Goal: Complete application form

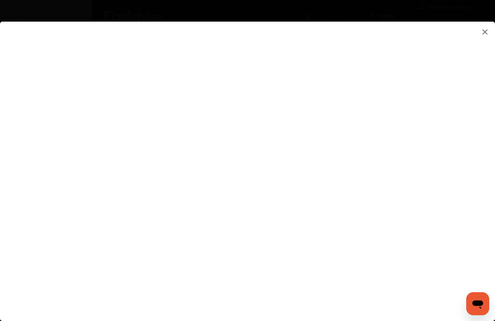
click at [289, 124] on input at bounding box center [349, 125] width 150 height 9
click at [289, 127] on input at bounding box center [349, 125] width 150 height 9
click at [287, 130] on input at bounding box center [349, 125] width 150 height 9
click at [291, 130] on input at bounding box center [349, 125] width 150 height 9
type input "*********"
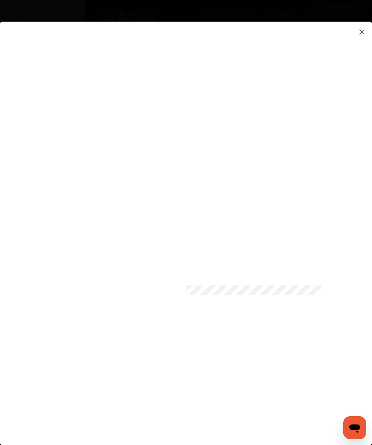
click at [344, 292] on flutter-view at bounding box center [186, 243] width 372 height 442
click at [185, 320] on flutter-view at bounding box center [186, 243] width 372 height 442
click at [272, 320] on flutter-view at bounding box center [186, 243] width 372 height 442
click at [214, 103] on flutter-view at bounding box center [186, 243] width 372 height 442
click at [207, 99] on flutter-view at bounding box center [186, 243] width 372 height 442
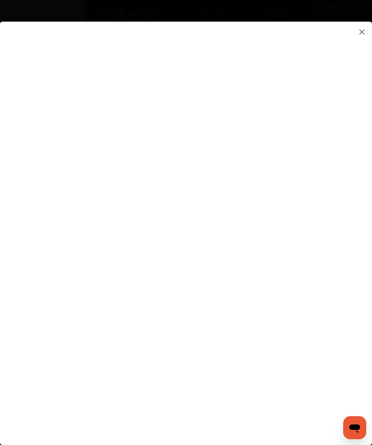
click at [195, 100] on flutter-view at bounding box center [186, 243] width 372 height 442
click at [349, 137] on flutter-view at bounding box center [186, 243] width 372 height 442
type input "**********"
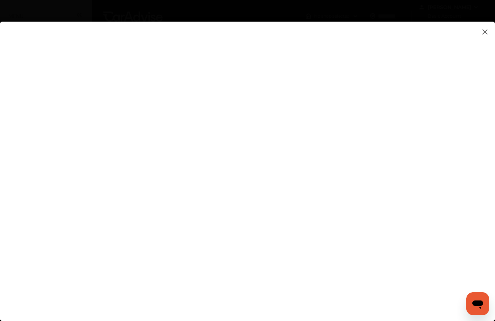
click at [361, 315] on flutter-view at bounding box center [247, 181] width 495 height 318
